Goal: Task Accomplishment & Management: Manage account settings

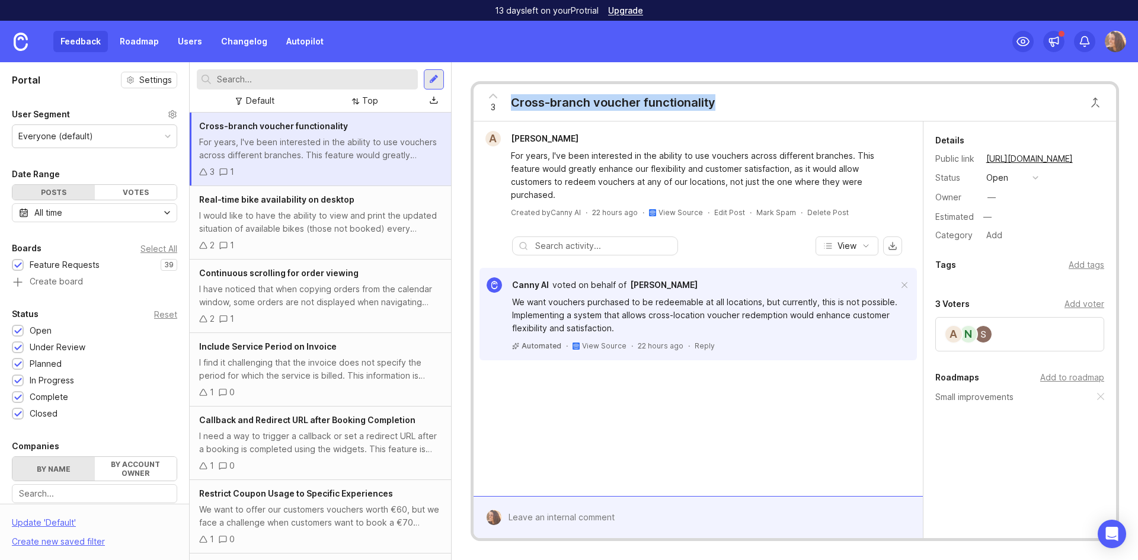
click at [1117, 46] on img at bounding box center [1115, 41] width 21 height 21
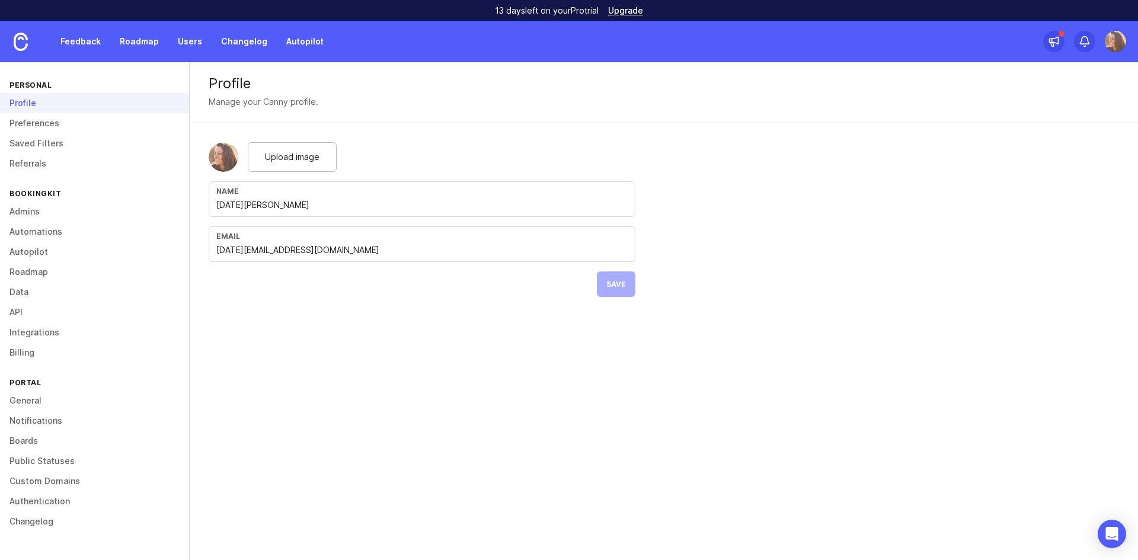
click at [44, 398] on link "General" at bounding box center [94, 401] width 189 height 20
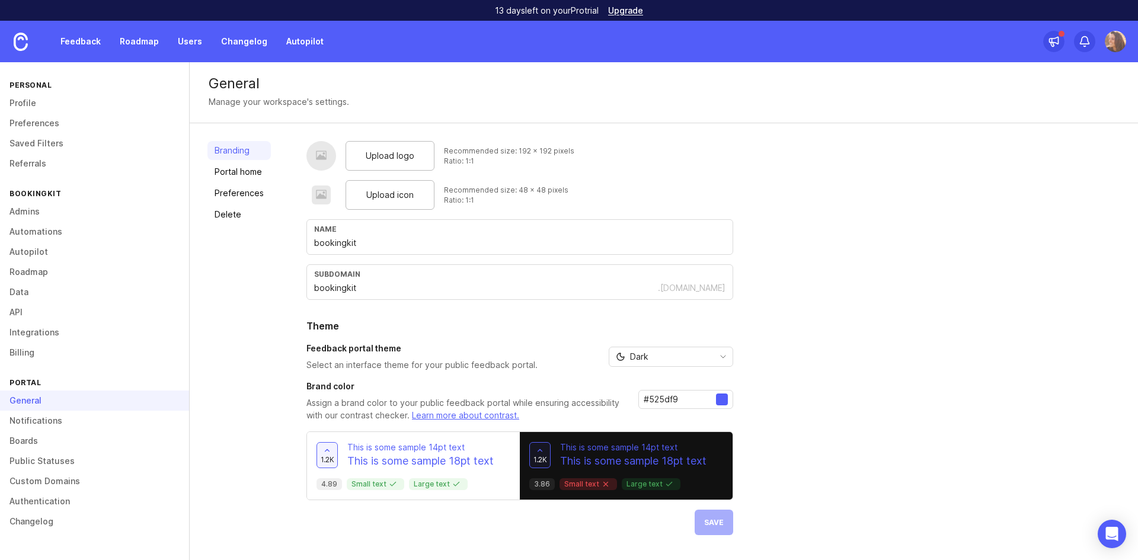
click at [22, 46] on img at bounding box center [21, 42] width 14 height 18
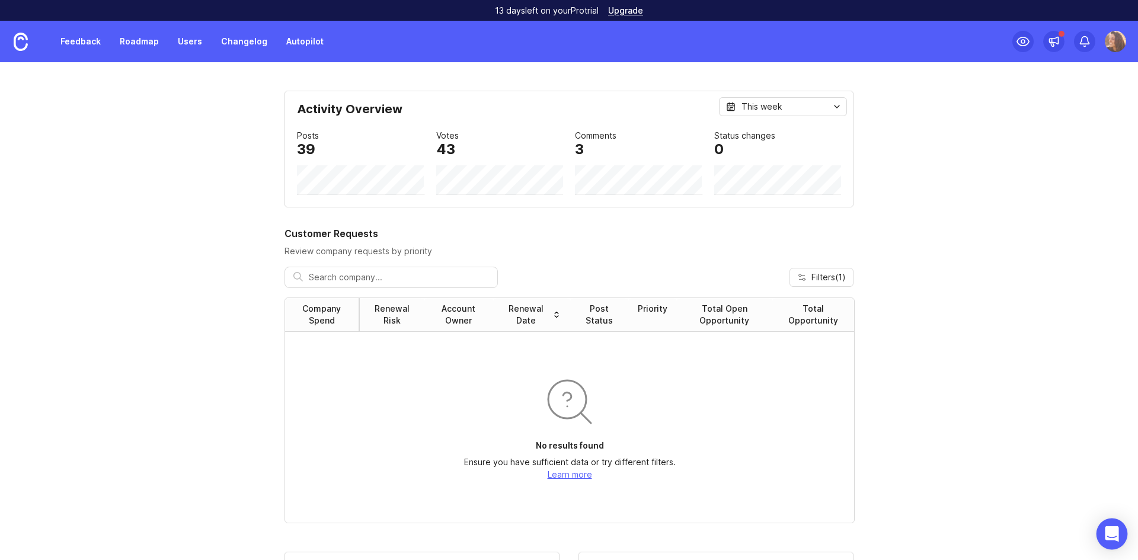
click at [1116, 542] on div "Open Intercom Messenger" at bounding box center [1112, 534] width 31 height 31
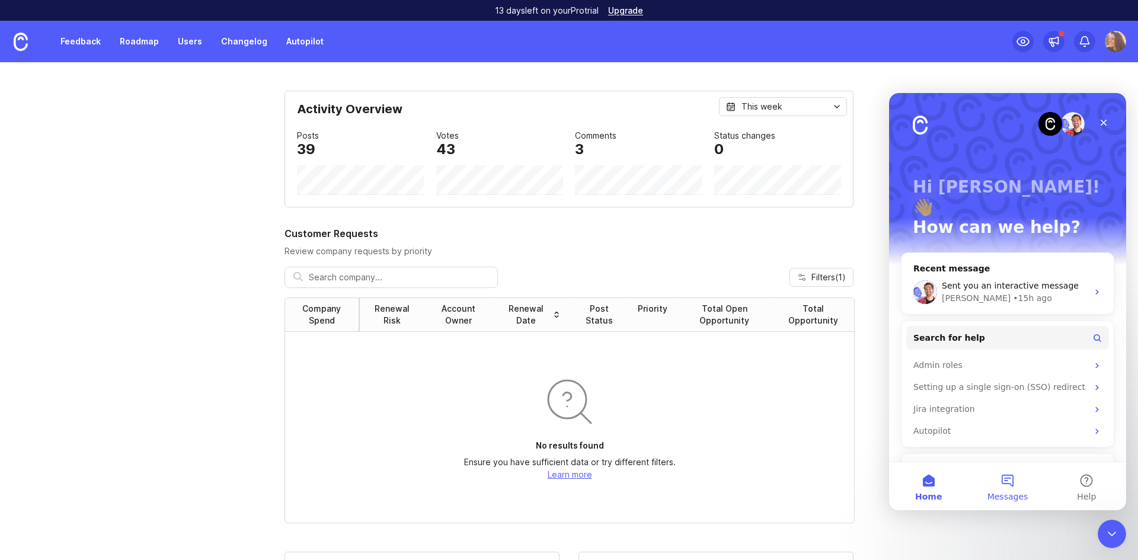
click at [1010, 486] on button "Messages" at bounding box center [1007, 486] width 79 height 47
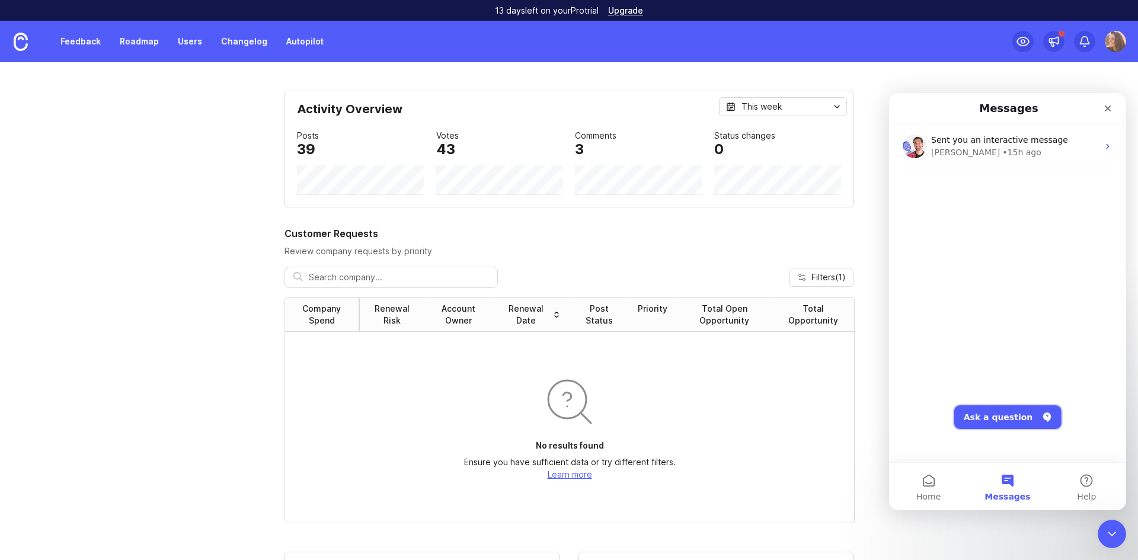
click at [1005, 423] on button "Ask a question" at bounding box center [1007, 417] width 107 height 24
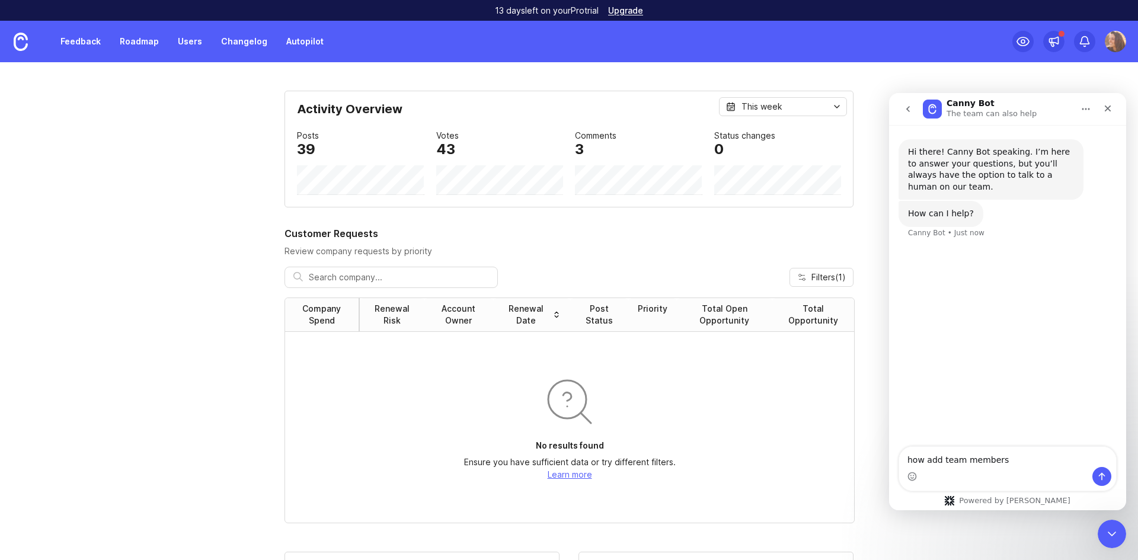
type textarea "how add team members?"
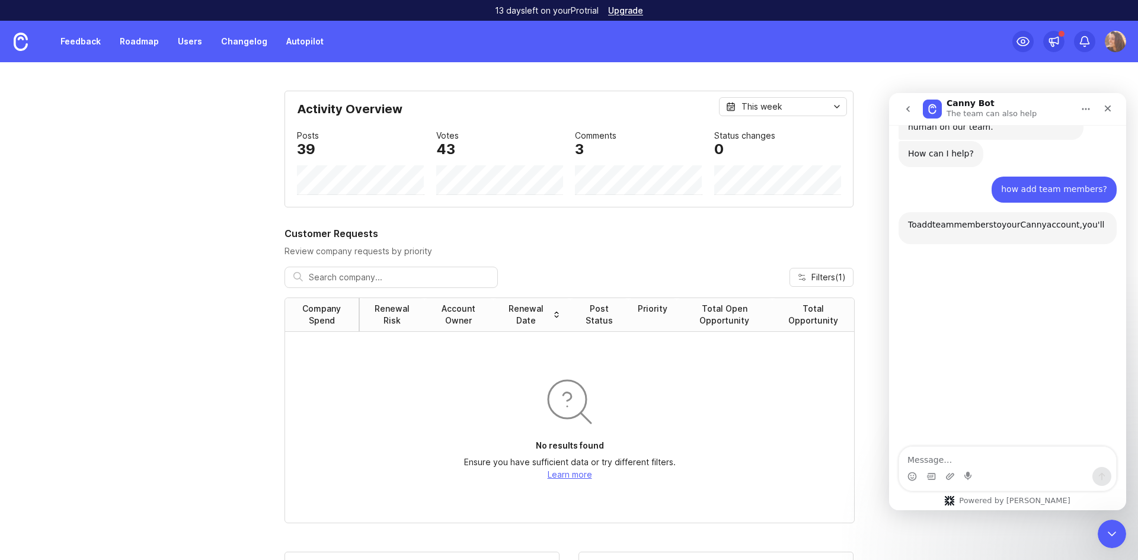
scroll to position [114, 0]
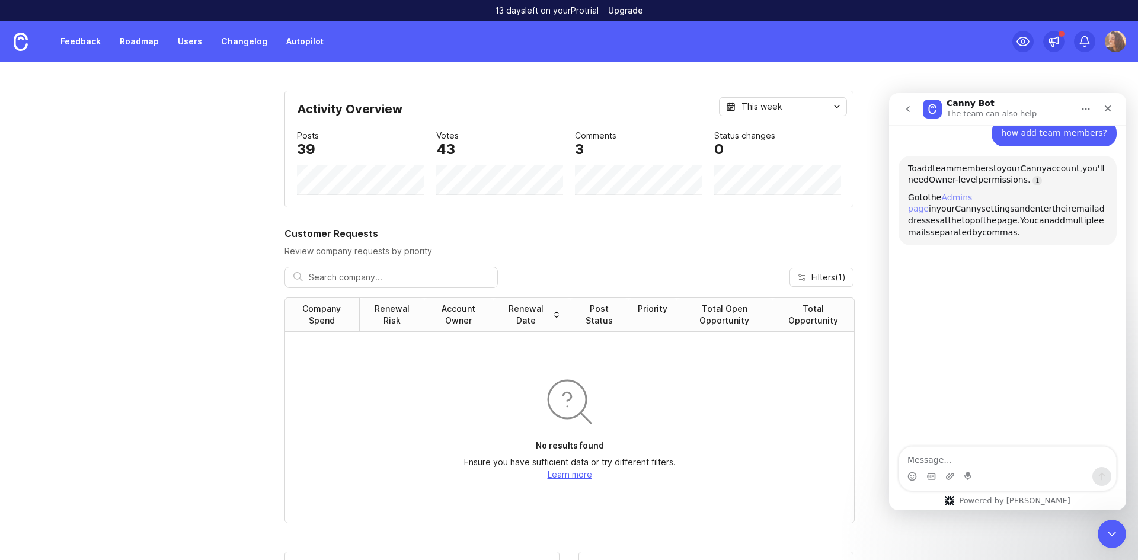
click at [972, 194] on link "Admins page" at bounding box center [940, 203] width 64 height 21
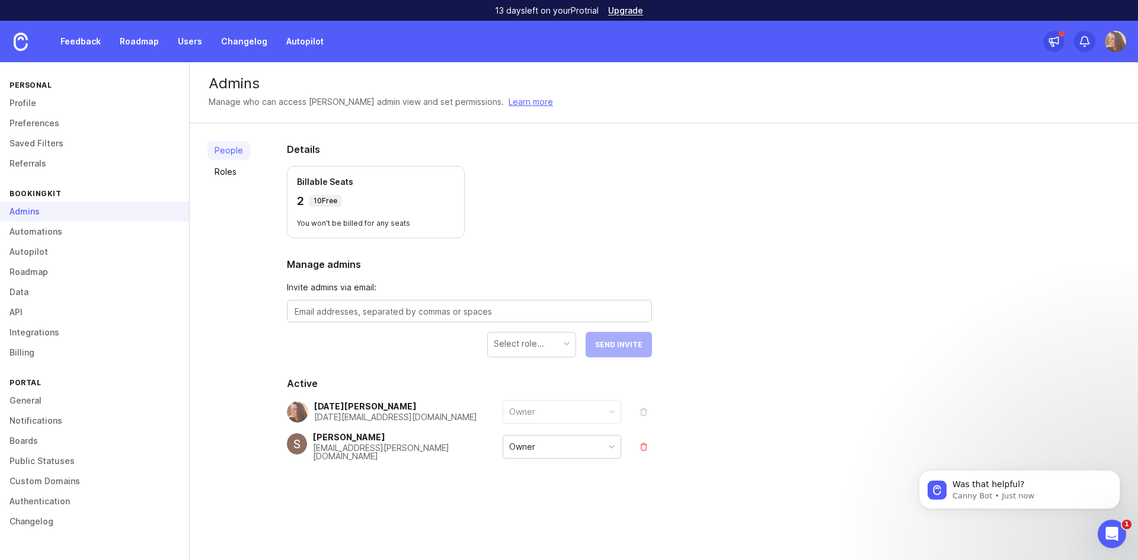
click at [431, 314] on textarea at bounding box center [470, 311] width 350 height 13
paste textarea "[EMAIL_ADDRESS][PERSON_NAME][DOMAIN_NAME]"
type textarea "[EMAIL_ADDRESS][PERSON_NAME][DOMAIN_NAME]"
click at [533, 349] on div "Select role..." at bounding box center [519, 343] width 50 height 13
click at [619, 352] on button "Send Invite" at bounding box center [619, 344] width 66 height 25
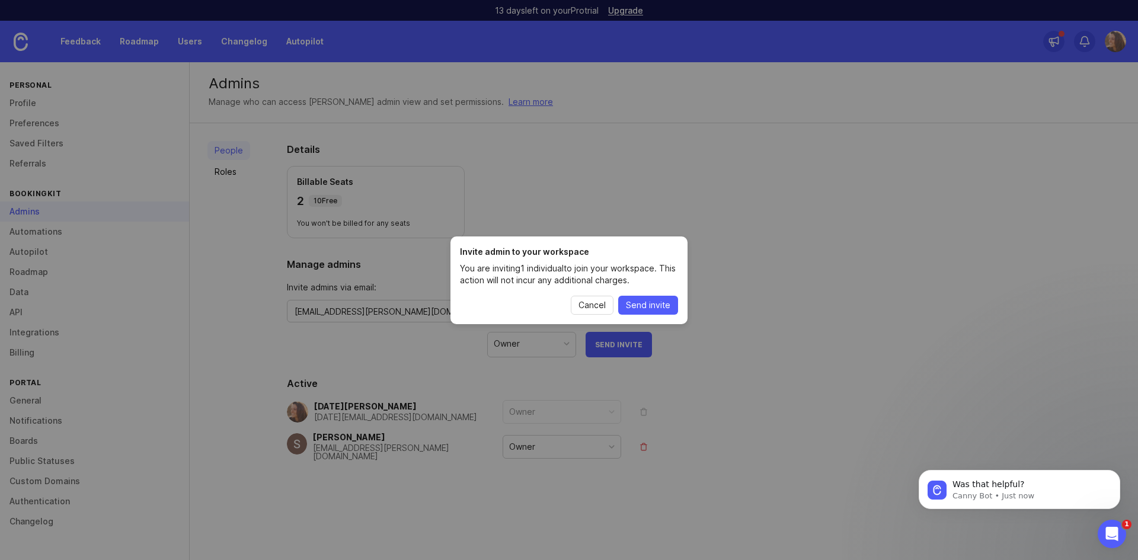
click at [643, 305] on span "Send invite" at bounding box center [648, 305] width 44 height 12
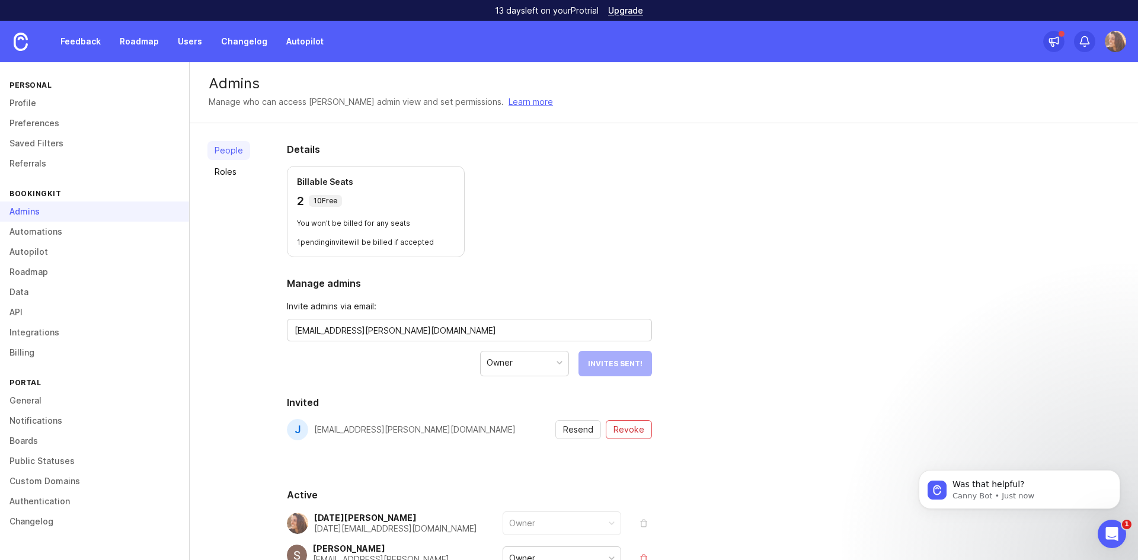
click at [16, 40] on img at bounding box center [21, 42] width 14 height 18
